Goal: Task Accomplishment & Management: Use online tool/utility

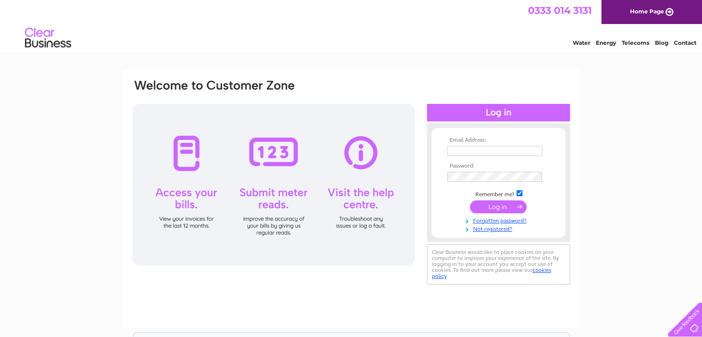
type input "[PERSON_NAME][EMAIL_ADDRESS][DOMAIN_NAME]"
click at [284, 151] on div at bounding box center [273, 185] width 283 height 162
click at [277, 223] on div at bounding box center [273, 185] width 283 height 162
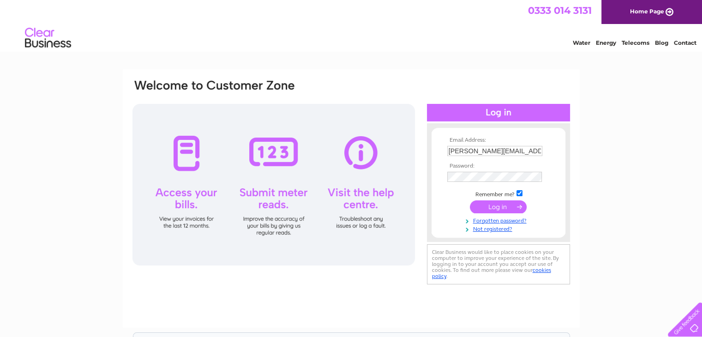
click at [277, 223] on div at bounding box center [273, 185] width 283 height 162
click at [277, 171] on div at bounding box center [273, 185] width 283 height 162
drag, startPoint x: 284, startPoint y: 154, endPoint x: 253, endPoint y: 287, distance: 136.5
click at [254, 287] on div "Email Address: ian@shisolicitors.co.uk Password:" at bounding box center [351, 198] width 457 height 259
click at [506, 204] on input "submit" at bounding box center [498, 206] width 57 height 13
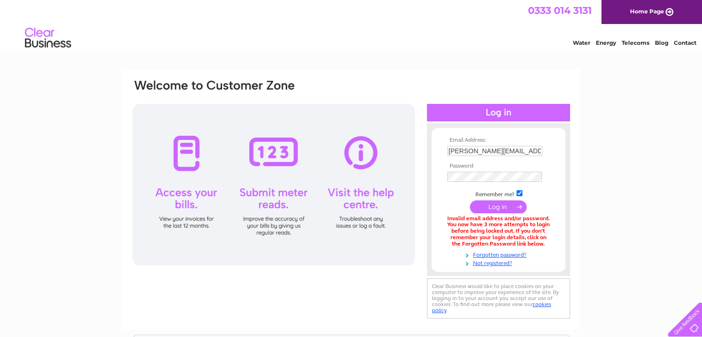
click at [578, 39] on link "Water" at bounding box center [582, 42] width 18 height 7
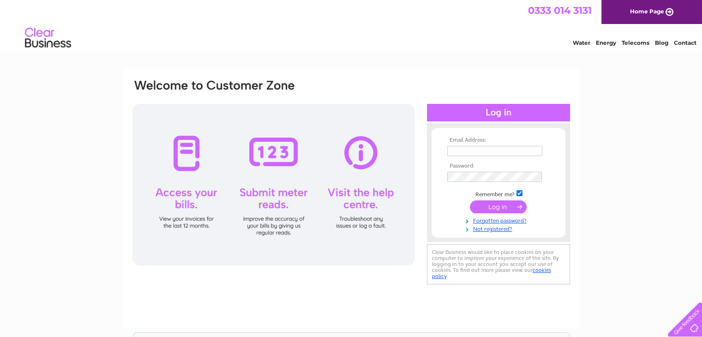
type input "[PERSON_NAME][EMAIL_ADDRESS][DOMAIN_NAME]"
click at [253, 149] on div at bounding box center [273, 185] width 283 height 162
type input "[PERSON_NAME][EMAIL_ADDRESS][DOMAIN_NAME]"
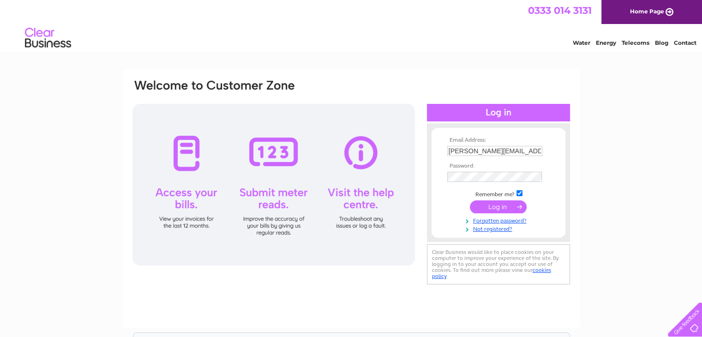
click at [507, 204] on input "submit" at bounding box center [498, 206] width 57 height 13
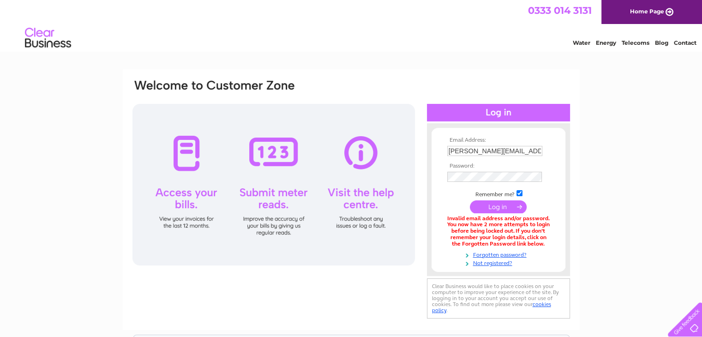
click at [500, 211] on input "submit" at bounding box center [498, 206] width 57 height 13
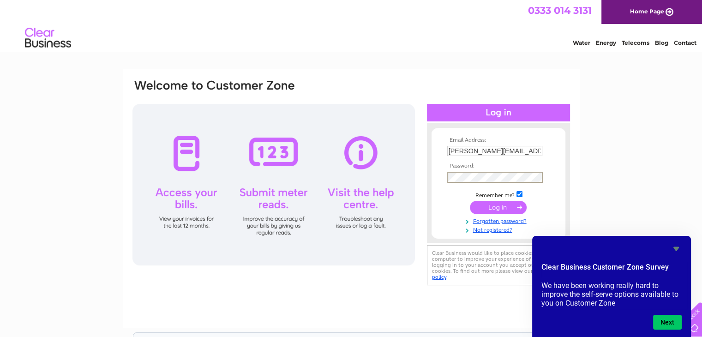
click at [614, 161] on div "Email Address: ian@shisolicitors.co.uk Password: Forgotten password?" at bounding box center [351, 277] width 702 height 416
click at [501, 205] on input "submit" at bounding box center [498, 206] width 57 height 13
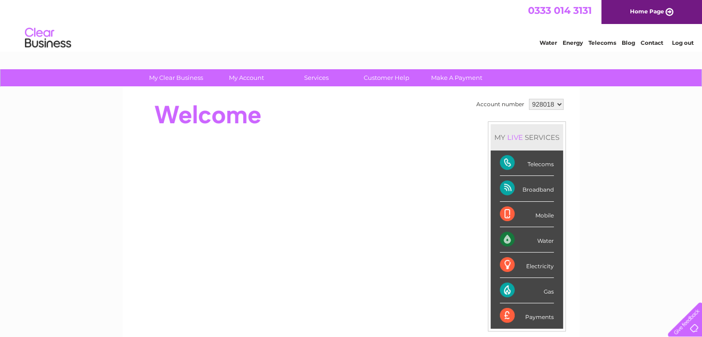
click at [525, 242] on div "Water" at bounding box center [527, 239] width 54 height 25
click at [542, 237] on div "Water" at bounding box center [527, 239] width 54 height 25
click at [507, 238] on div "Water" at bounding box center [527, 239] width 54 height 25
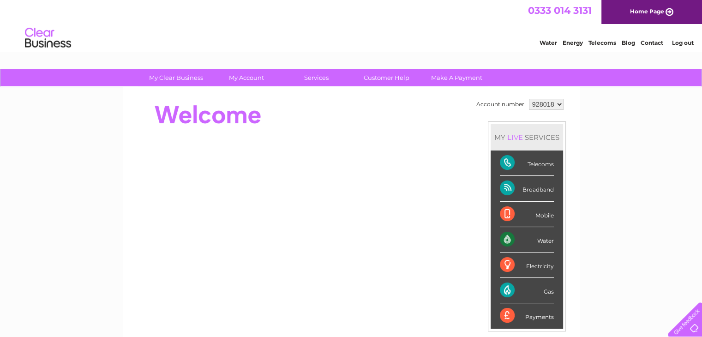
drag, startPoint x: 504, startPoint y: 239, endPoint x: 506, endPoint y: 259, distance: 19.9
click at [506, 259] on div "Electricity" at bounding box center [527, 265] width 54 height 25
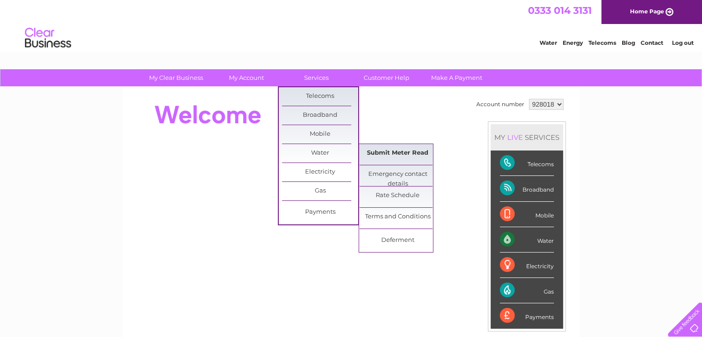
click at [406, 154] on link "Submit Meter Read" at bounding box center [398, 153] width 76 height 18
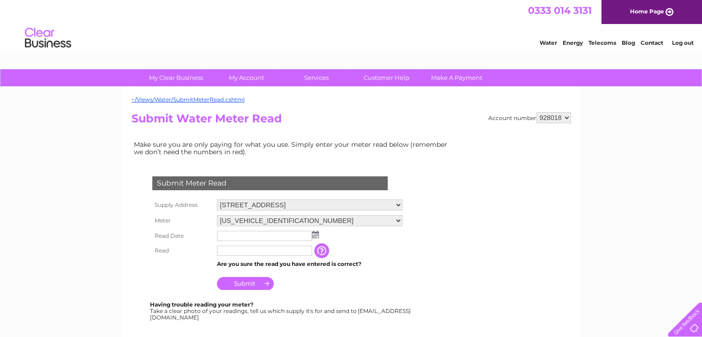
click at [316, 233] on img at bounding box center [315, 234] width 7 height 7
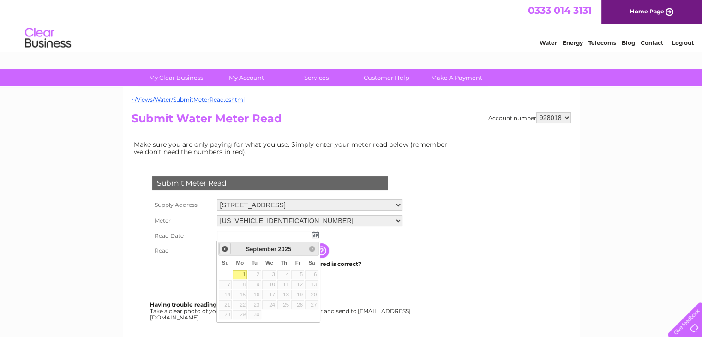
click at [225, 250] on span "Prev" at bounding box center [224, 248] width 7 height 7
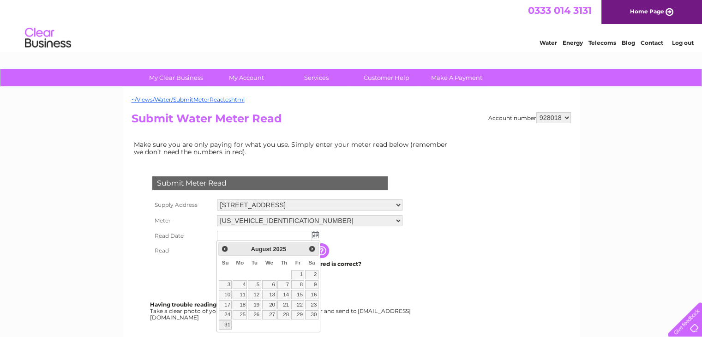
click at [226, 325] on link "31" at bounding box center [225, 324] width 13 height 9
type input "[DATE]"
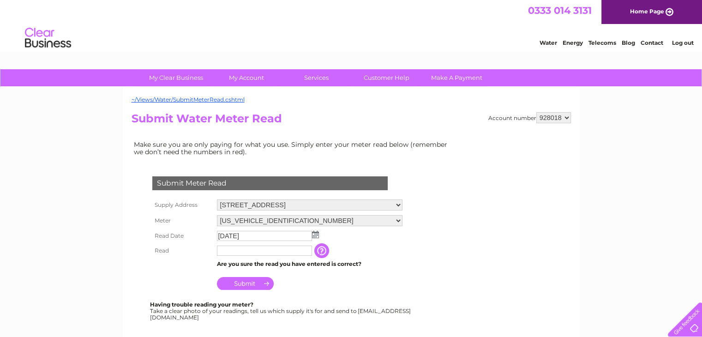
click at [231, 246] on input "text" at bounding box center [264, 251] width 95 height 10
type input "186"
click at [255, 283] on input "Submit" at bounding box center [245, 284] width 57 height 13
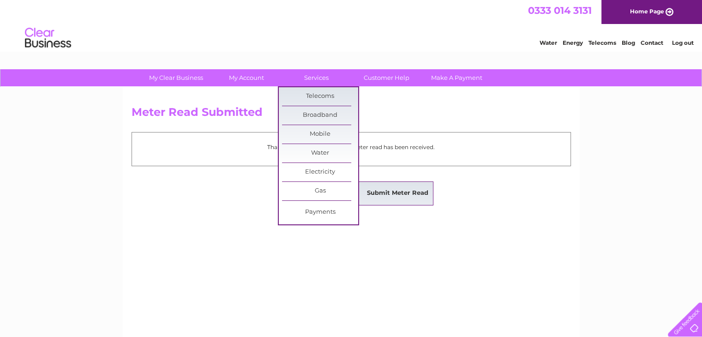
click at [403, 192] on link "Submit Meter Read" at bounding box center [398, 193] width 76 height 18
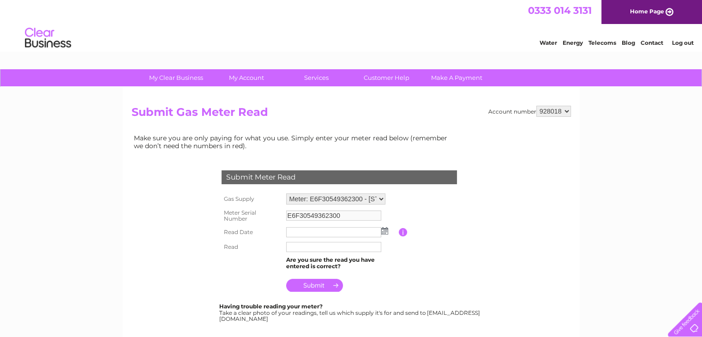
click at [388, 228] on td at bounding box center [341, 232] width 115 height 15
click at [384, 230] on img at bounding box center [384, 230] width 7 height 7
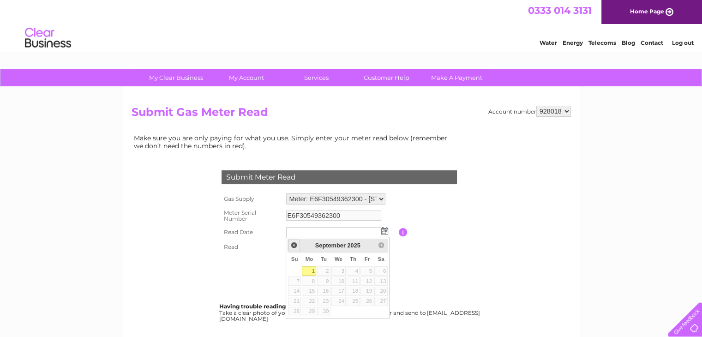
click at [295, 245] on span "Prev" at bounding box center [293, 244] width 7 height 7
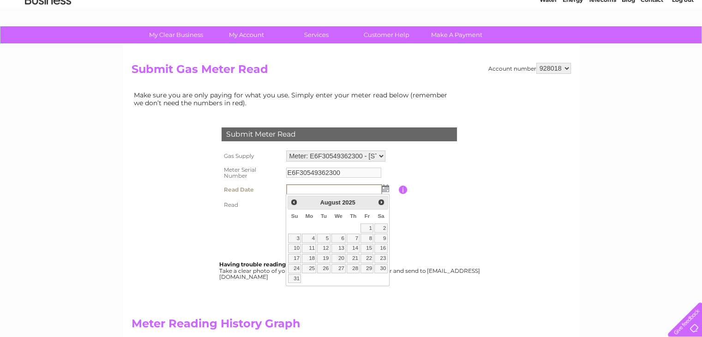
scroll to position [92, 0]
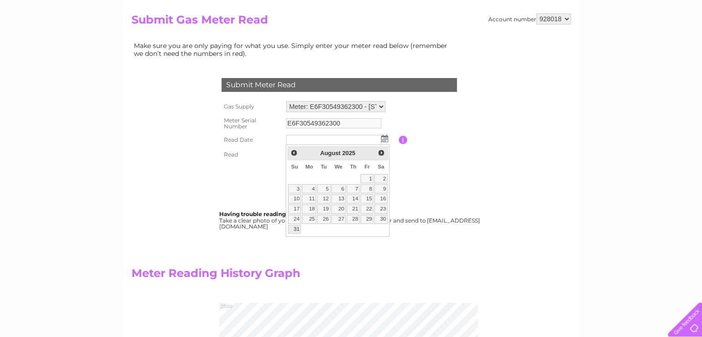
click at [295, 229] on link "31" at bounding box center [294, 229] width 13 height 9
type input "[DATE]"
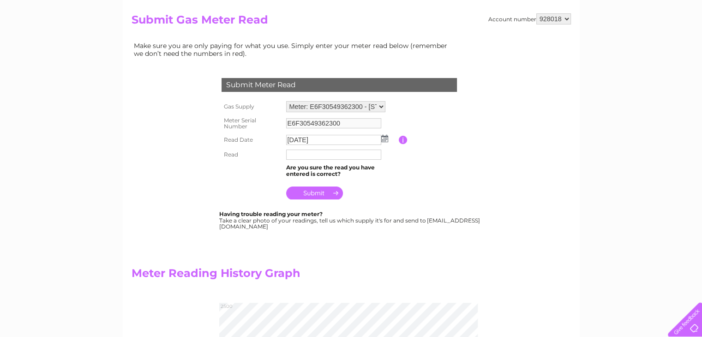
click at [312, 153] on input "text" at bounding box center [333, 155] width 95 height 10
type input "02424"
click at [314, 192] on input "submit" at bounding box center [314, 193] width 57 height 13
